Goal: Transaction & Acquisition: Book appointment/travel/reservation

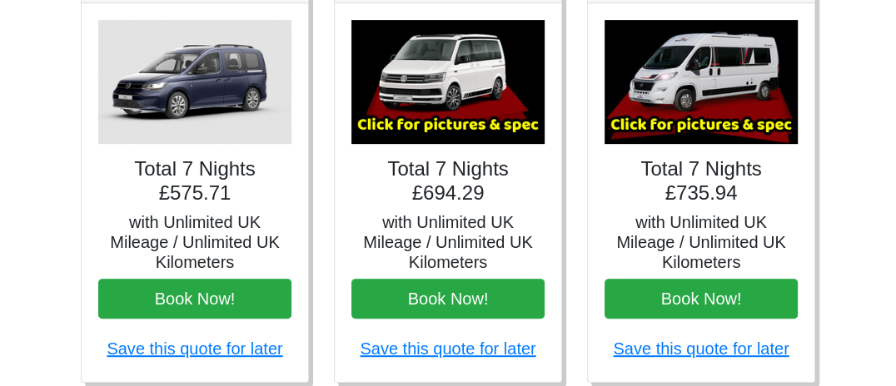
scroll to position [325, 0]
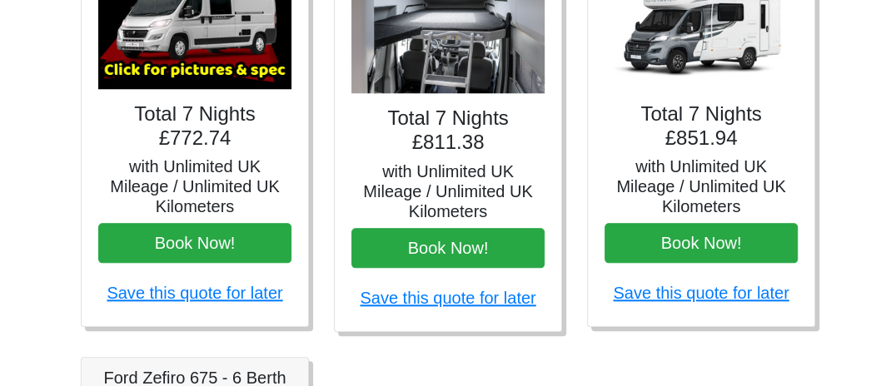
scroll to position [868, 0]
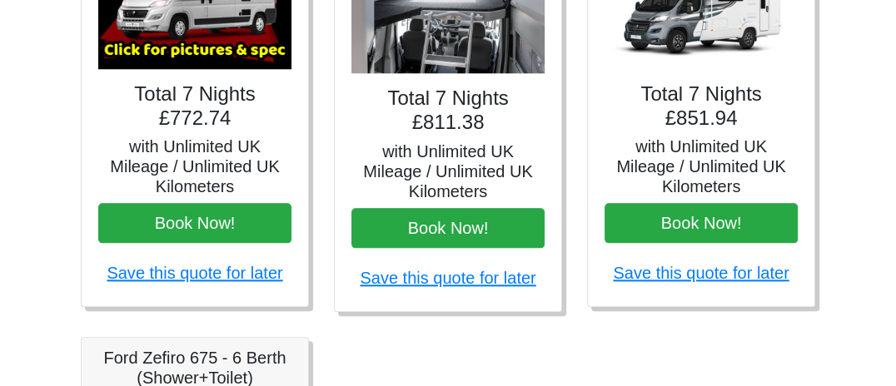
click at [663, 27] on img at bounding box center [700, 7] width 193 height 124
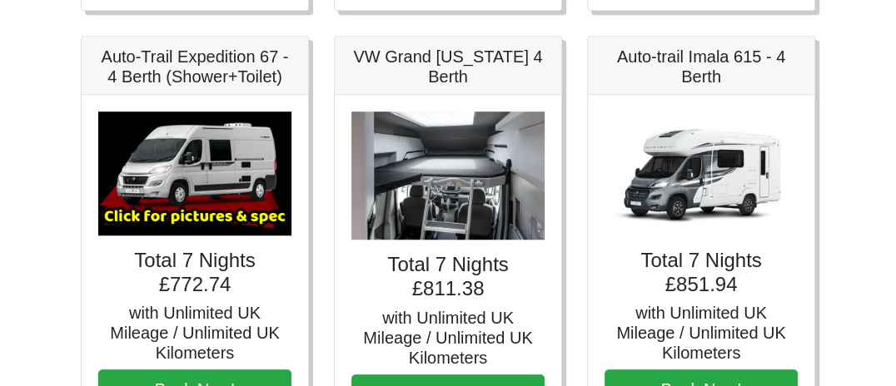
scroll to position [670, 0]
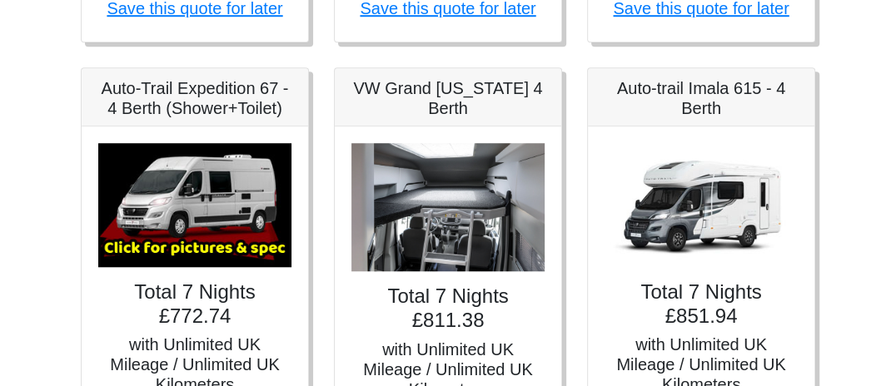
click at [683, 201] on img at bounding box center [700, 205] width 193 height 124
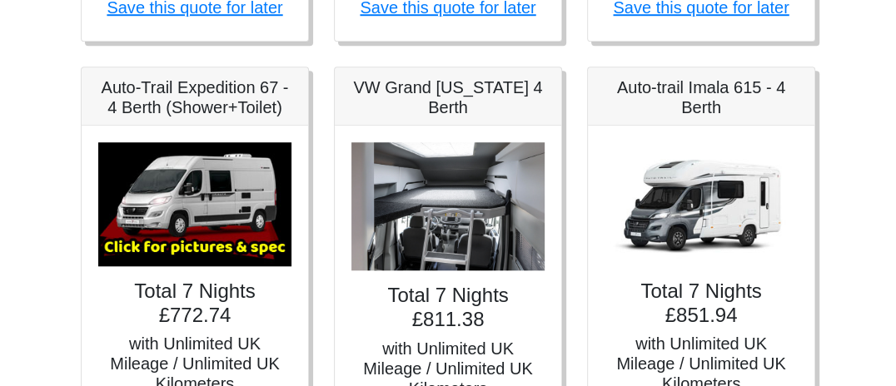
scroll to position [639, 0]
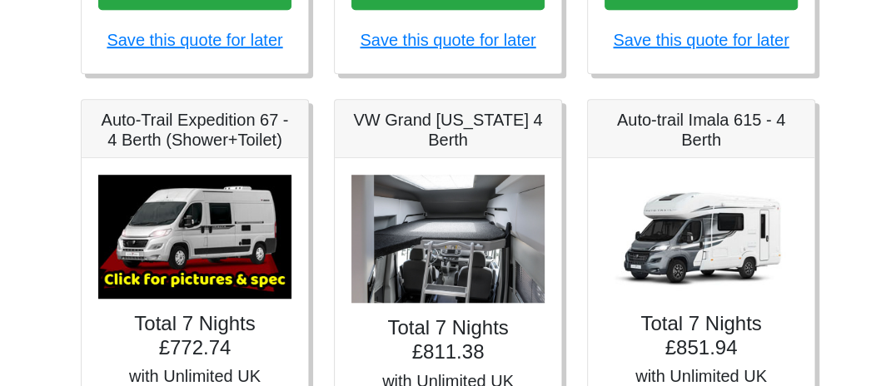
click at [723, 241] on img at bounding box center [700, 237] width 193 height 124
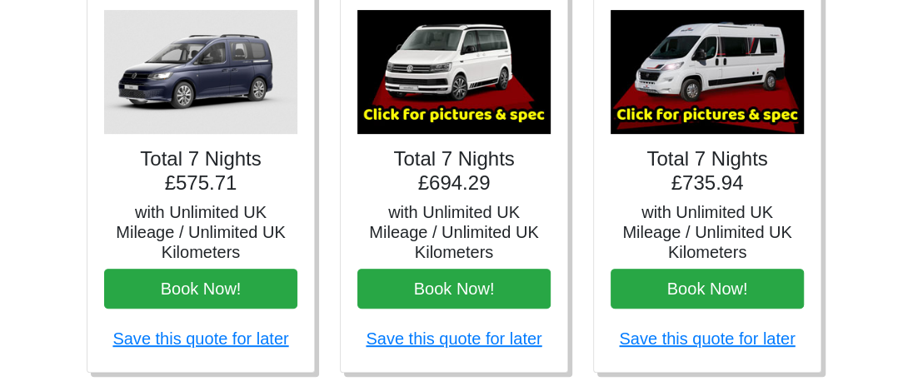
scroll to position [307, 0]
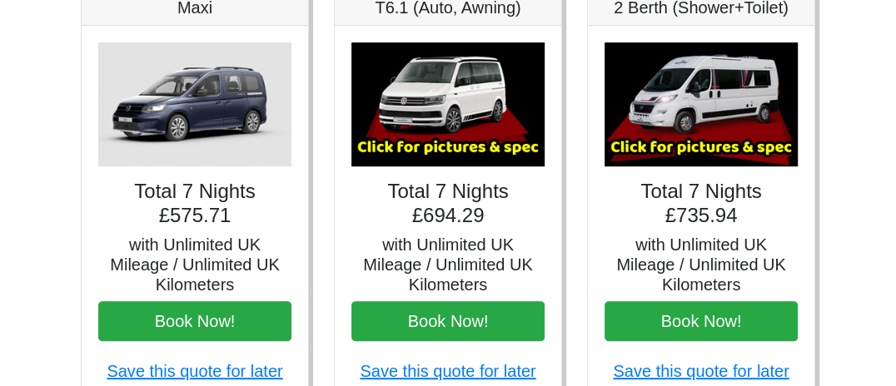
click at [699, 144] on img at bounding box center [700, 104] width 193 height 124
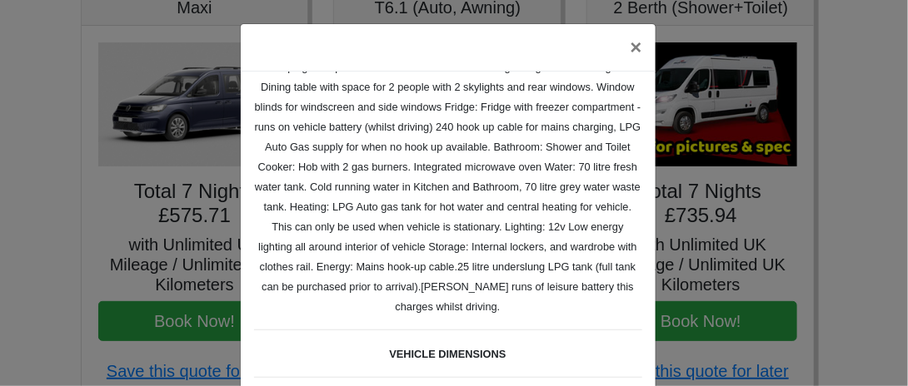
scroll to position [0, 0]
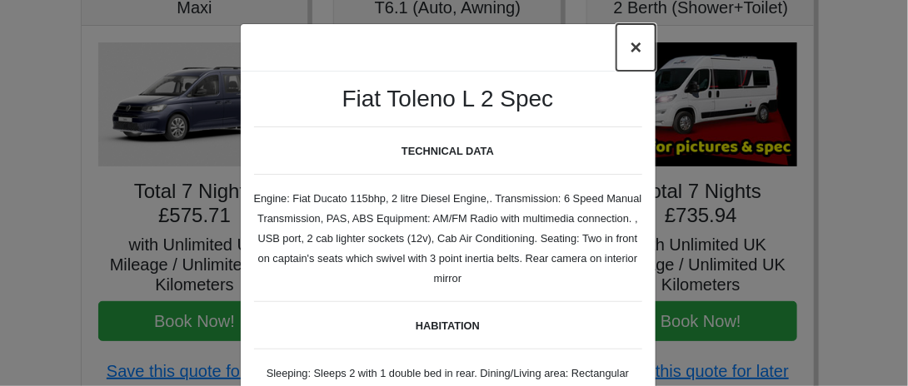
click at [632, 41] on button "×" at bounding box center [635, 47] width 38 height 47
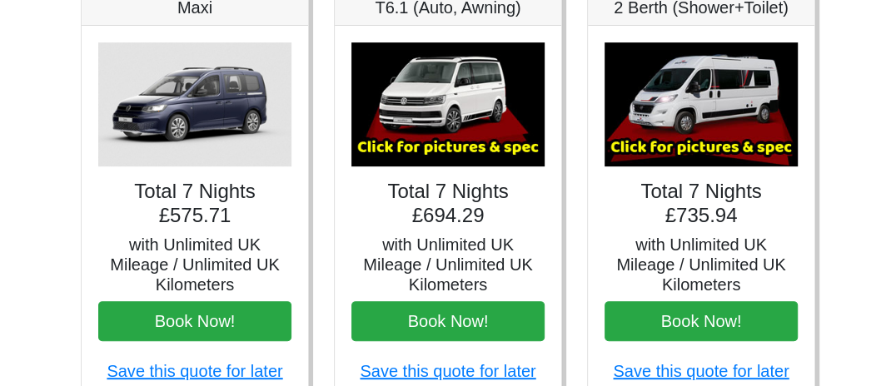
click at [395, 140] on img at bounding box center [447, 104] width 193 height 124
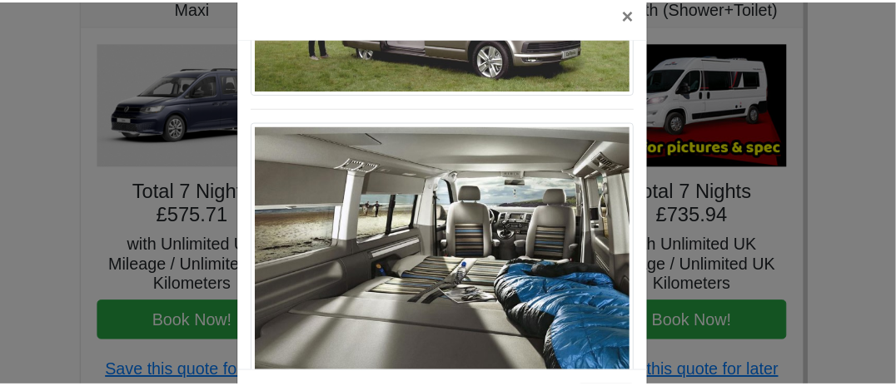
scroll to position [99, 0]
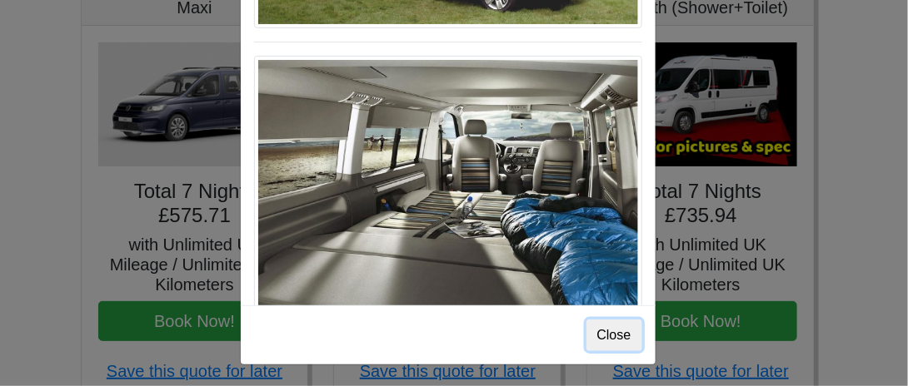
click at [614, 329] on button "Close" at bounding box center [614, 336] width 56 height 32
